Goal: Task Accomplishment & Management: Use online tool/utility

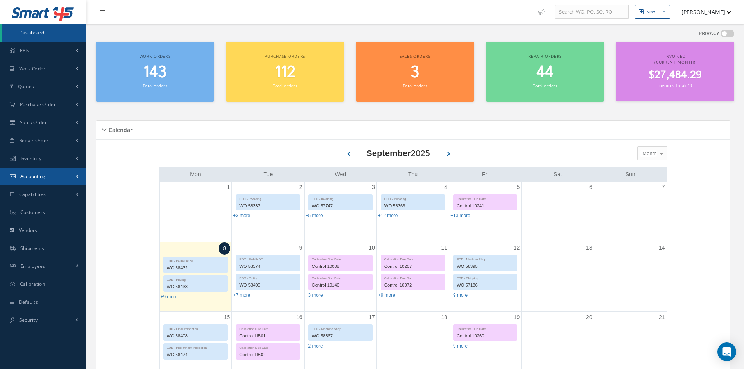
click at [42, 178] on span "Accounting" at bounding box center [32, 176] width 25 height 7
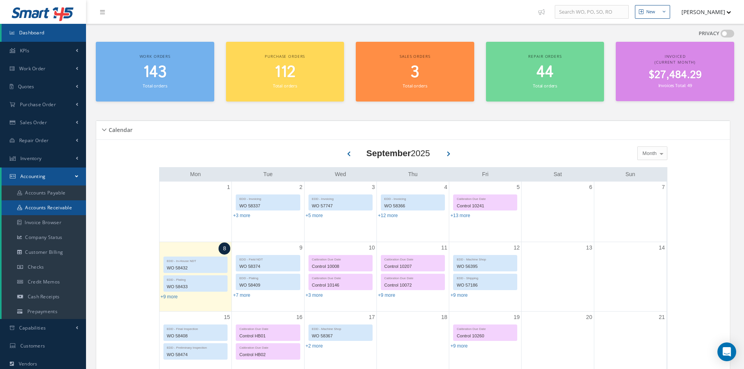
click at [43, 205] on link "Accounts Receivable" at bounding box center [44, 208] width 84 height 15
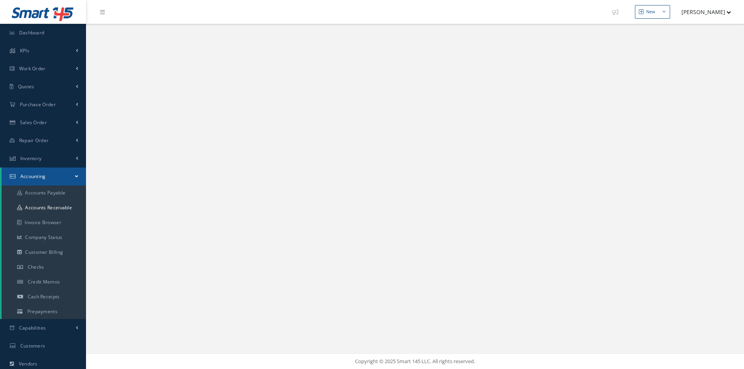
select select "25"
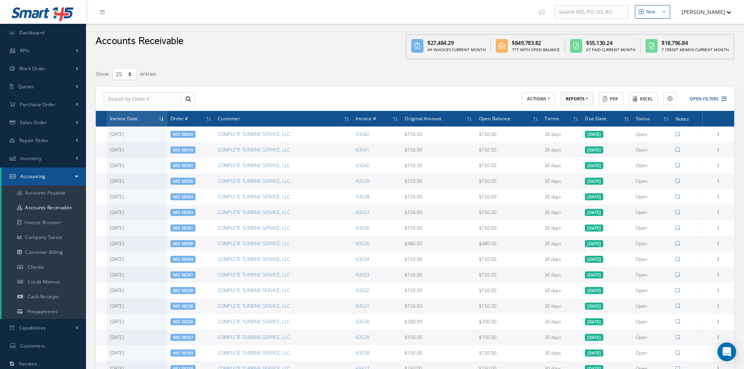
click at [569, 98] on button "REPORTS" at bounding box center [577, 99] width 32 height 14
click at [570, 112] on link "A/R Aging" at bounding box center [592, 112] width 63 height 11
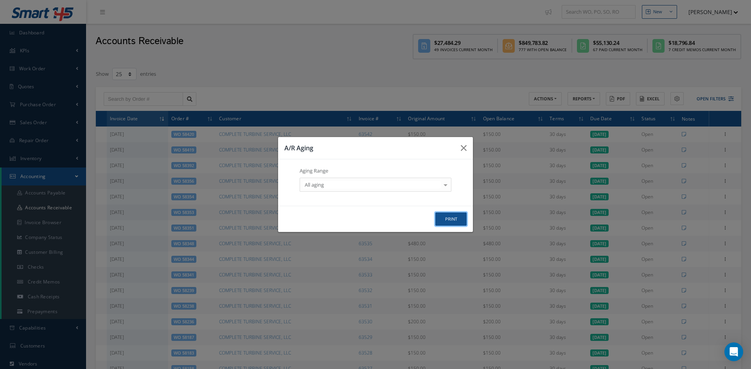
click at [457, 224] on button "print" at bounding box center [450, 220] width 31 height 14
